Goal: Task Accomplishment & Management: Use online tool/utility

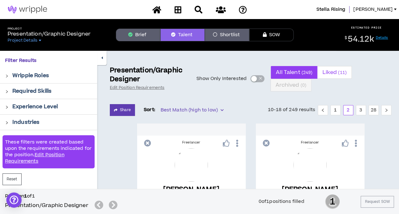
click at [335, 72] on span "Liked ( 11 )" at bounding box center [334, 72] width 24 height 15
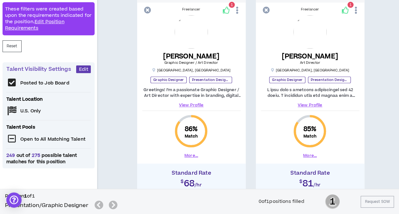
scroll to position [135, 0]
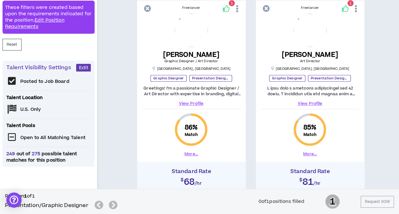
click at [191, 104] on link "View Profile" at bounding box center [191, 104] width 98 height 6
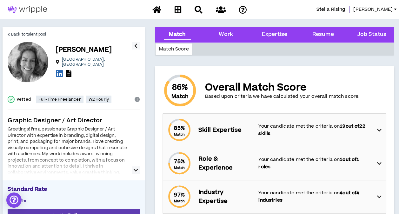
click at [135, 170] on icon "button" at bounding box center [136, 170] width 4 height 8
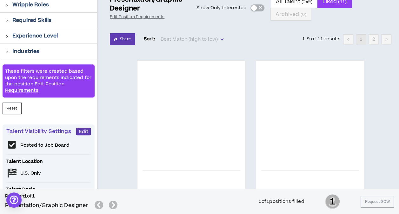
scroll to position [135, 0]
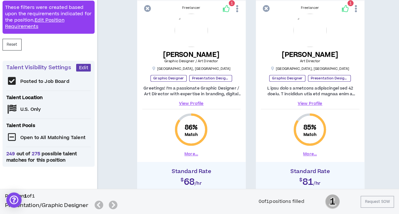
click at [312, 103] on link "View Profile" at bounding box center [310, 104] width 98 height 6
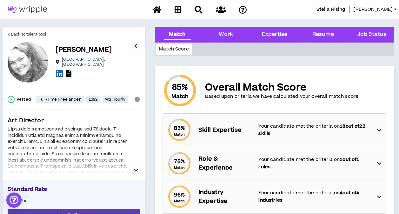
click at [135, 170] on icon "button" at bounding box center [136, 170] width 4 height 8
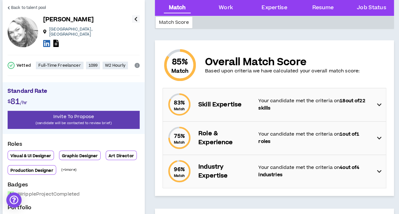
scroll to position [38, 0]
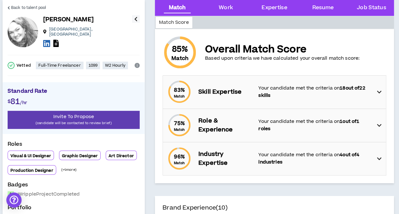
click at [135, 20] on icon "button" at bounding box center [135, 19] width 3 height 8
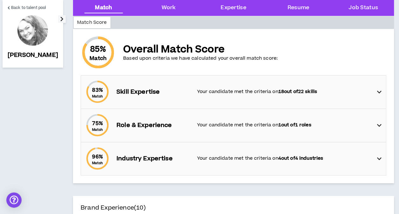
click at [58, 18] on button "button" at bounding box center [62, 19] width 8 height 8
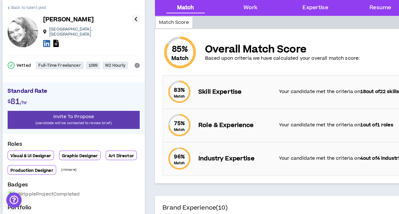
click at [9, 7] on icon at bounding box center [9, 7] width 2 height 3
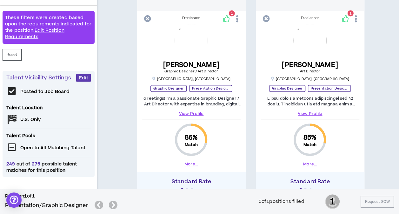
scroll to position [132, 0]
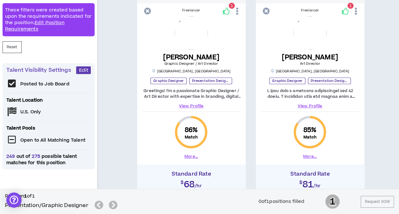
click at [312, 107] on link "View Profile" at bounding box center [310, 106] width 98 height 6
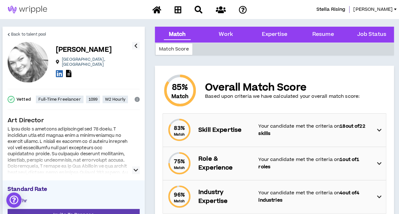
click at [135, 168] on icon "button" at bounding box center [136, 170] width 4 height 8
click at [227, 34] on div "Work" at bounding box center [226, 34] width 14 height 8
click at [225, 34] on div "Work" at bounding box center [226, 34] width 14 height 8
click at [271, 34] on div "Expertise" at bounding box center [274, 34] width 25 height 8
click at [222, 34] on div "Work" at bounding box center [226, 34] width 14 height 8
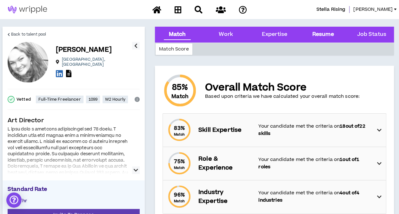
click at [319, 34] on div "Resume" at bounding box center [323, 34] width 22 height 8
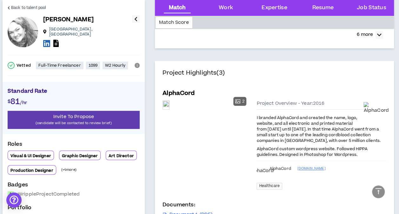
scroll to position [268, 0]
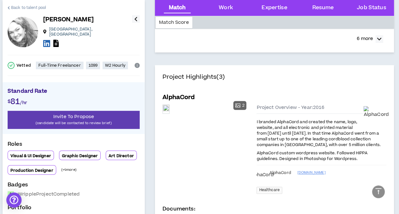
click at [10, 7] on icon at bounding box center [9, 7] width 2 height 3
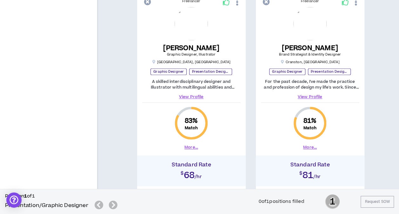
scroll to position [389, 0]
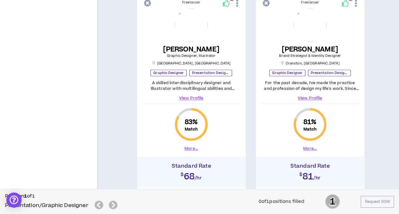
click at [189, 98] on link "View Profile" at bounding box center [191, 98] width 98 height 6
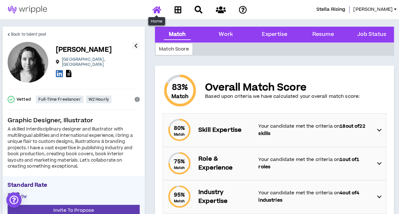
click at [156, 11] on icon at bounding box center [156, 10] width 9 height 8
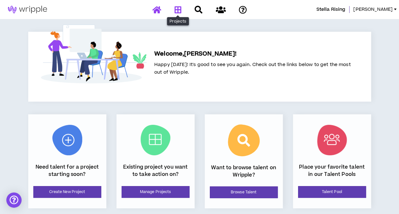
click at [175, 10] on icon at bounding box center [177, 10] width 7 height 8
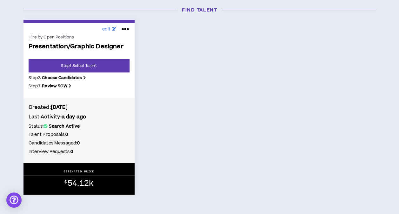
scroll to position [105, 0]
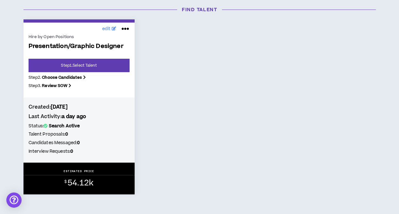
click at [85, 77] on icon at bounding box center [84, 78] width 3 height 6
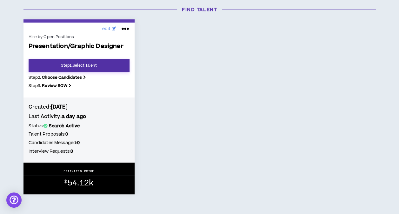
click at [82, 67] on link "Step 1 . Select Talent" at bounding box center [79, 65] width 101 height 13
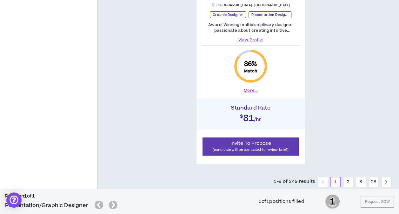
scroll to position [1208, 0]
